Goal: Task Accomplishment & Management: Manage account settings

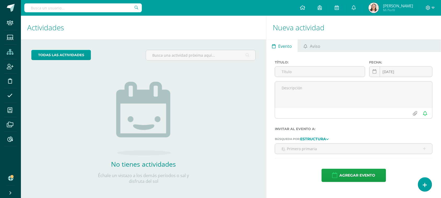
click at [11, 53] on icon at bounding box center [10, 51] width 7 height 5
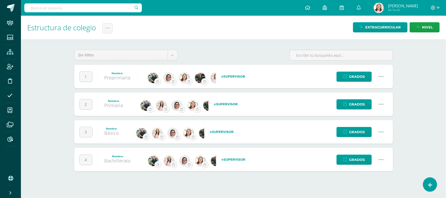
click at [378, 106] on icon at bounding box center [381, 104] width 6 height 6
click at [369, 132] on link "Configuración" at bounding box center [371, 131] width 46 height 8
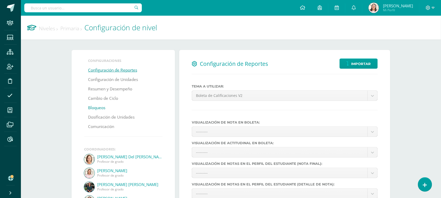
click at [101, 107] on link "Bloqueos" at bounding box center [96, 107] width 17 height 9
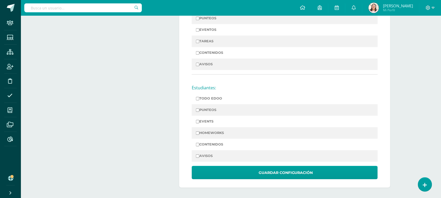
scroll to position [461, 0]
click at [198, 111] on input "PUNTEOS" at bounding box center [197, 109] width 3 height 3
checkbox input "true"
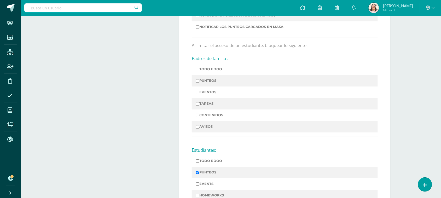
scroll to position [395, 0]
click at [198, 80] on label "PUNTEOS" at bounding box center [285, 81] width 178 height 7
click at [198, 80] on input "PUNTEOS" at bounding box center [197, 81] width 3 height 3
checkbox input "true"
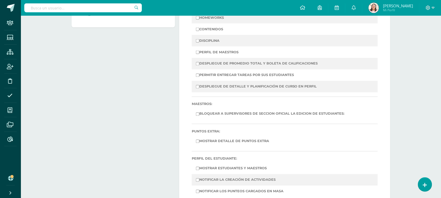
scroll to position [167, 0]
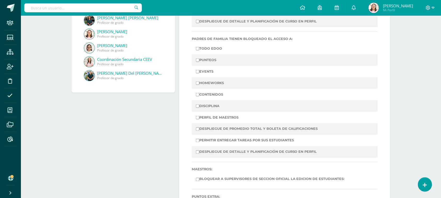
click at [199, 60] on input "PUNTEOS" at bounding box center [197, 60] width 3 height 3
checkbox input "true"
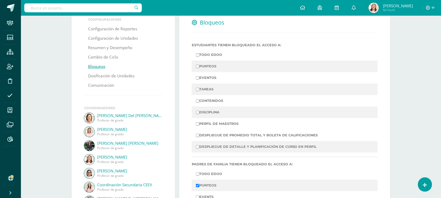
scroll to position [36, 0]
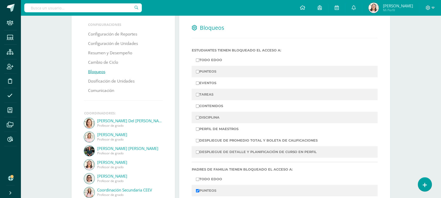
click at [198, 71] on input "PUNTEOS" at bounding box center [197, 71] width 3 height 3
checkbox input "true"
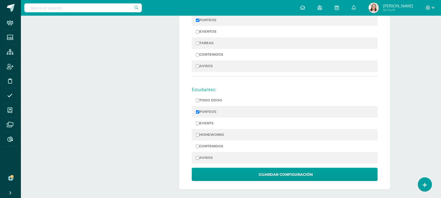
scroll to position [461, 0]
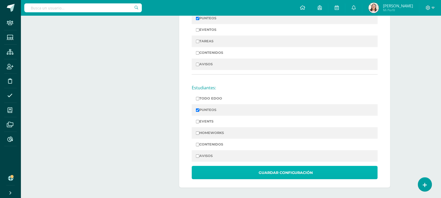
click at [262, 172] on span "Guardar Configuración" at bounding box center [286, 172] width 54 height 13
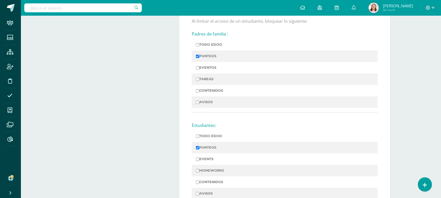
scroll to position [461, 0]
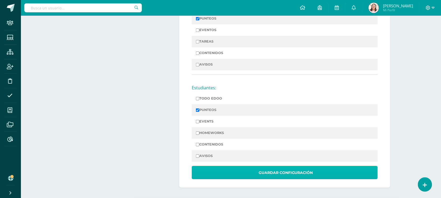
click at [273, 171] on span "Guardar Configuración" at bounding box center [286, 172] width 54 height 13
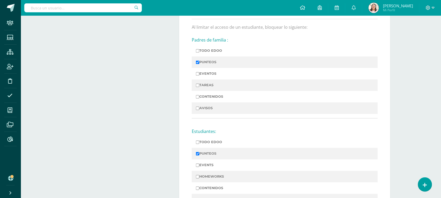
scroll to position [461, 0]
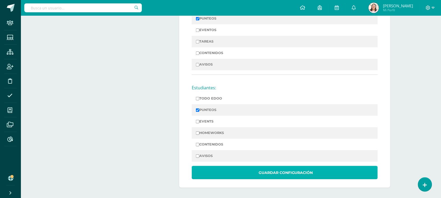
click at [283, 174] on span "Guardar Configuración" at bounding box center [286, 172] width 54 height 13
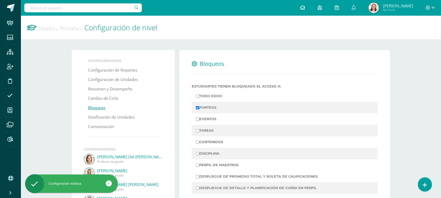
click at [305, 9] on icon at bounding box center [302, 7] width 5 height 5
